Goal: Check status: Check status

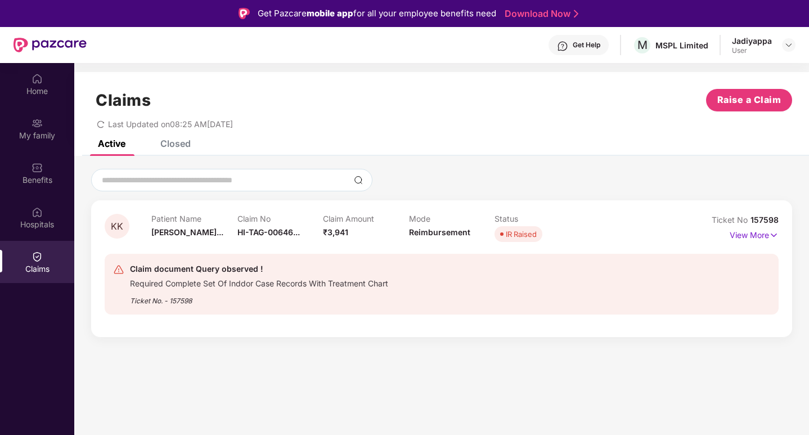
drag, startPoint x: 343, startPoint y: 359, endPoint x: 353, endPoint y: 372, distance: 16.1
click at [343, 361] on section "Claims Raise a Claim Last Updated on 08:25 AM, 11 Aug 2025 Active Closed KK Pat…" at bounding box center [441, 280] width 735 height 435
click at [753, 234] on p "View More" at bounding box center [754, 233] width 49 height 15
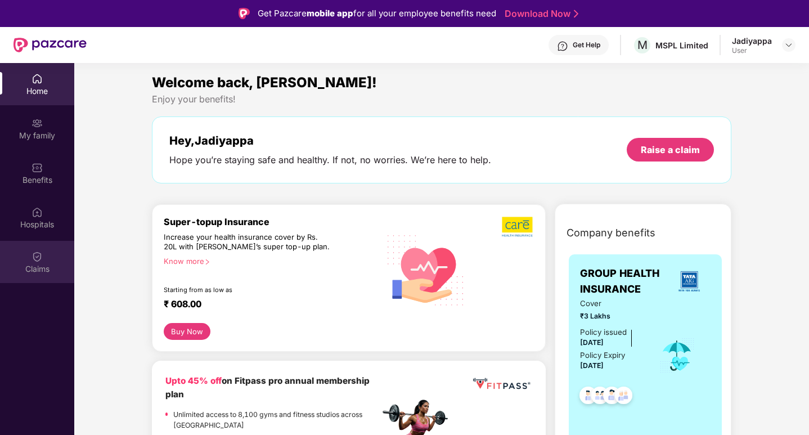
click at [40, 260] on img at bounding box center [37, 256] width 11 height 11
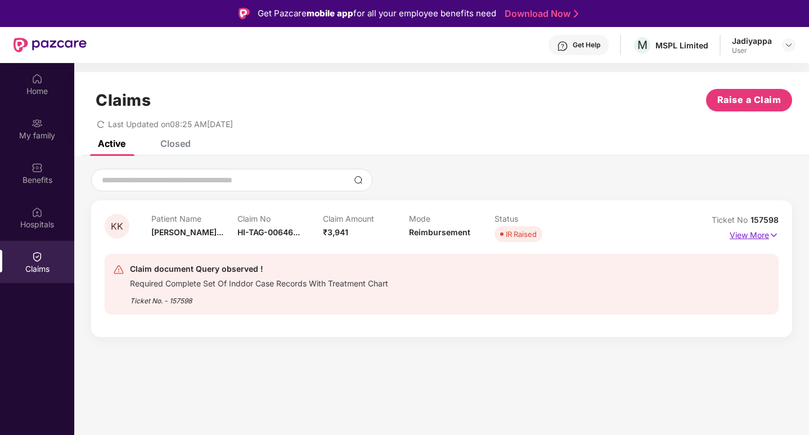
click at [744, 239] on p "View More" at bounding box center [754, 233] width 49 height 15
